Goal: Browse casually

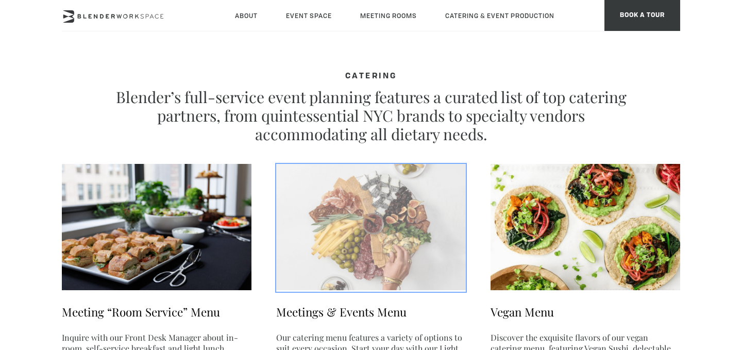
click at [317, 221] on img at bounding box center [371, 227] width 190 height 126
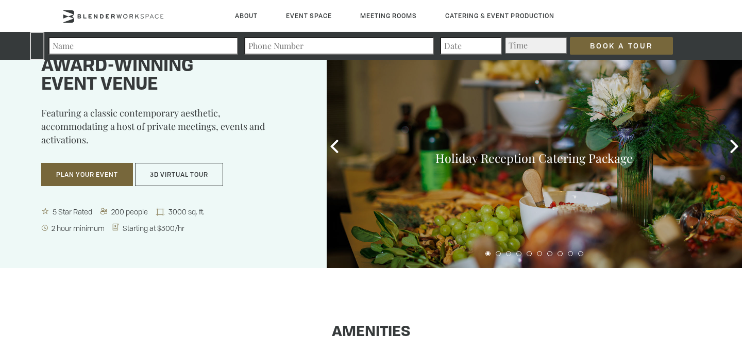
scroll to position [24, 0]
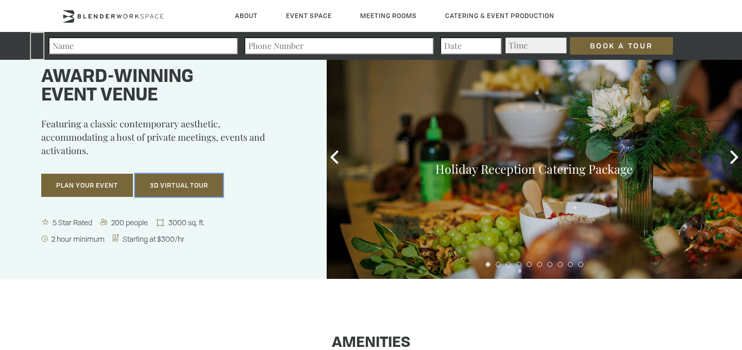
click at [182, 181] on button "3D Virtual Tour" at bounding box center [179, 186] width 88 height 24
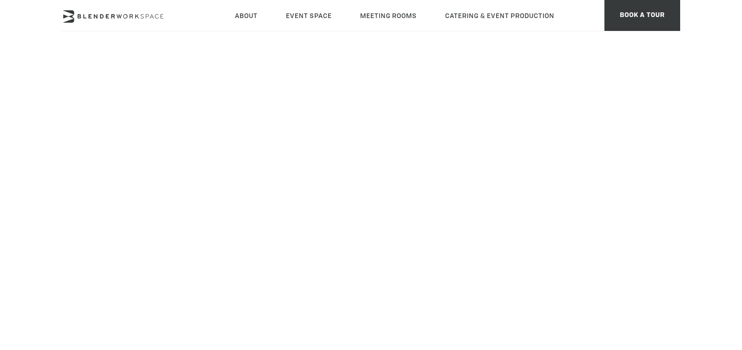
scroll to position [142, 0]
click at [694, 238] on body "Skip to main content About Neighborhood Global Collective Journal Event Space T…" at bounding box center [371, 313] width 742 height 787
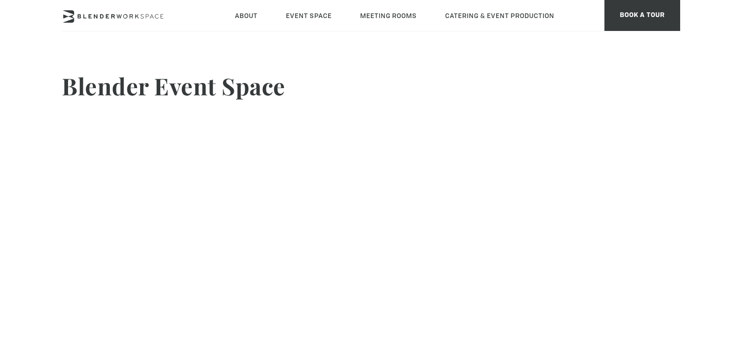
scroll to position [0, 0]
